Goal: Task Accomplishment & Management: Use online tool/utility

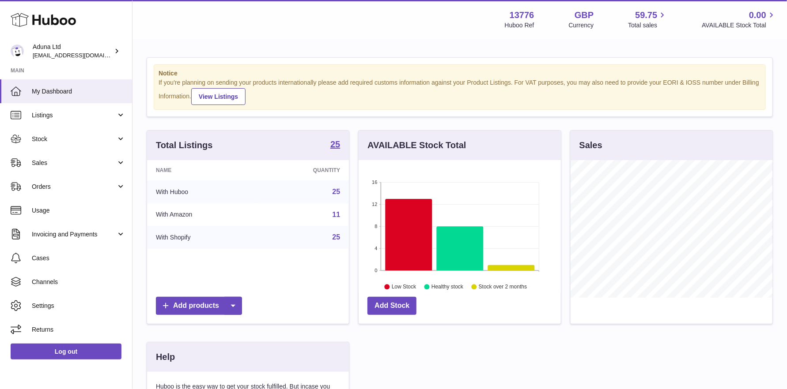
scroll to position [137, 202]
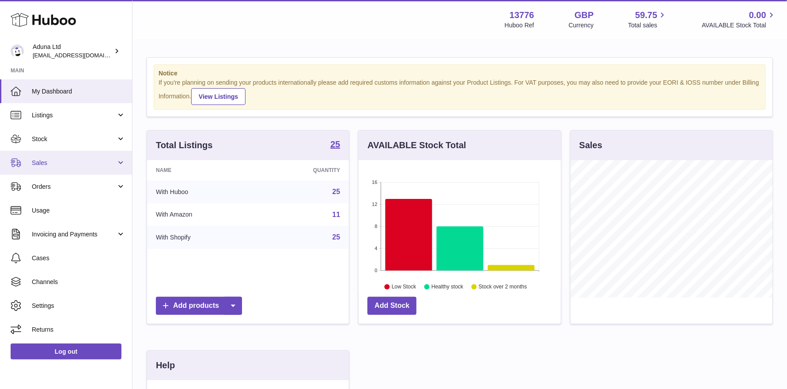
click at [92, 167] on link "Sales" at bounding box center [66, 163] width 132 height 24
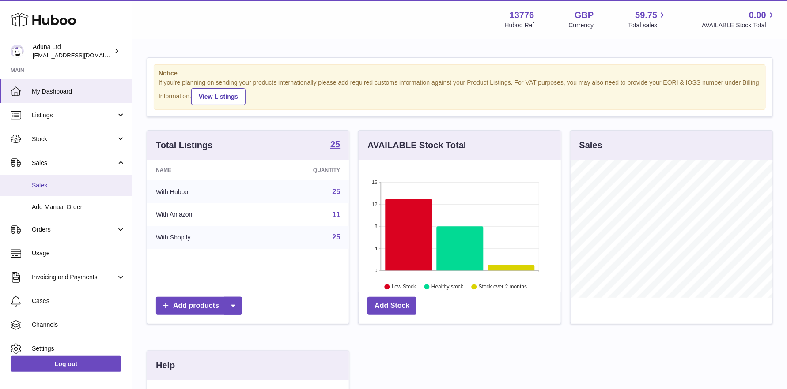
click at [66, 185] on span "Sales" at bounding box center [79, 185] width 94 height 8
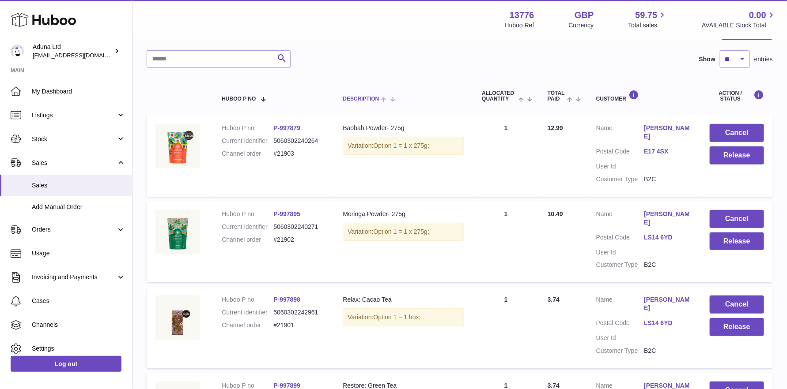
scroll to position [44, 0]
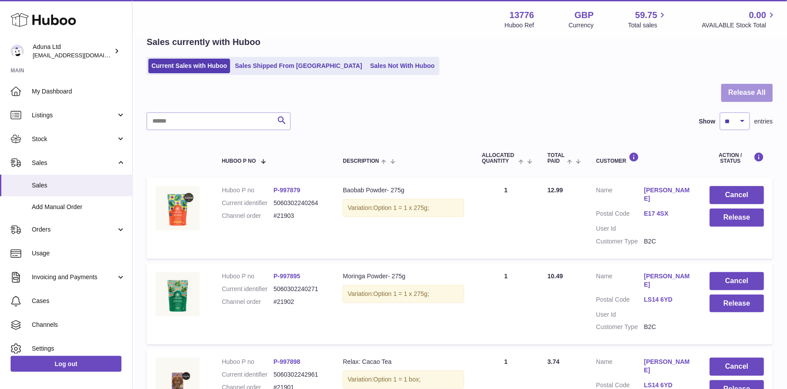
click at [741, 93] on button "Release All" at bounding box center [747, 93] width 52 height 18
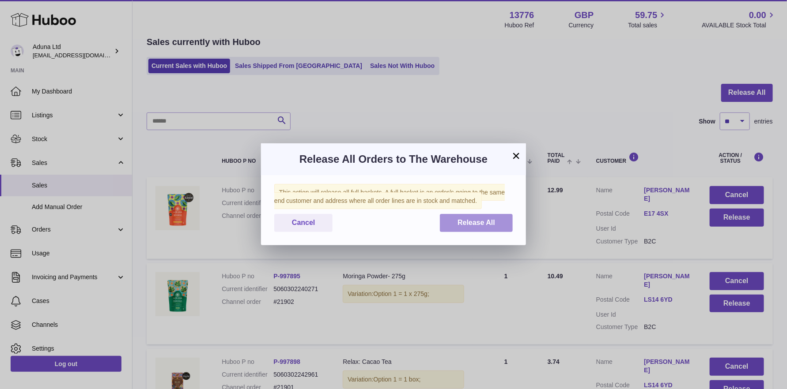
click at [469, 222] on span "Release All" at bounding box center [476, 223] width 38 height 8
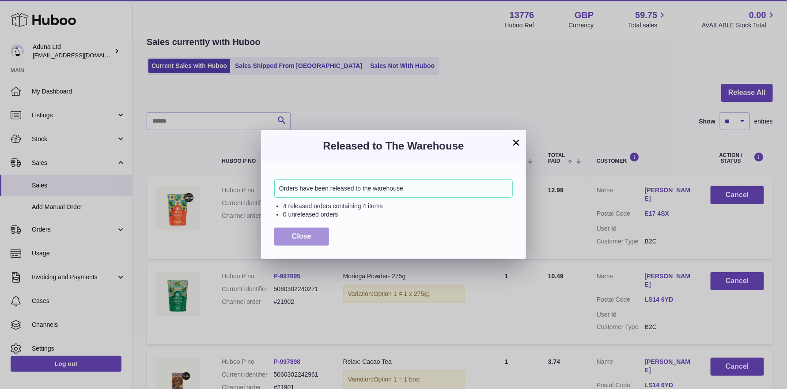
click at [316, 235] on button "Close" at bounding box center [301, 237] width 55 height 18
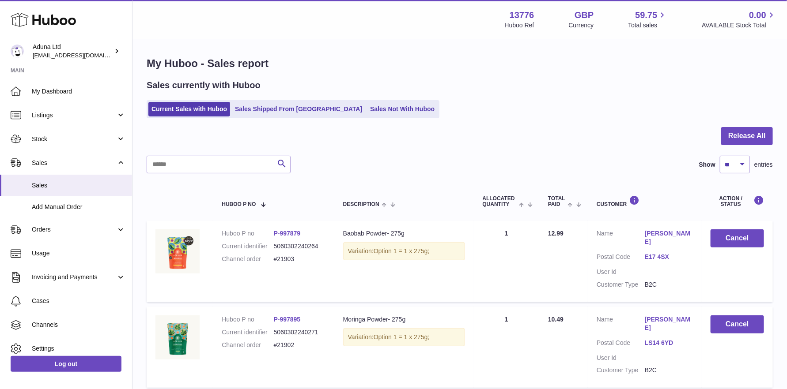
scroll to position [0, 0]
